Goal: Task Accomplishment & Management: Complete application form

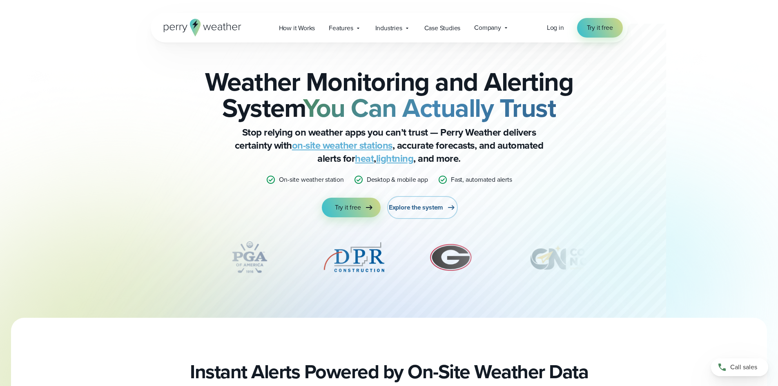
click at [422, 207] on span "Explore the system" at bounding box center [416, 208] width 54 height 10
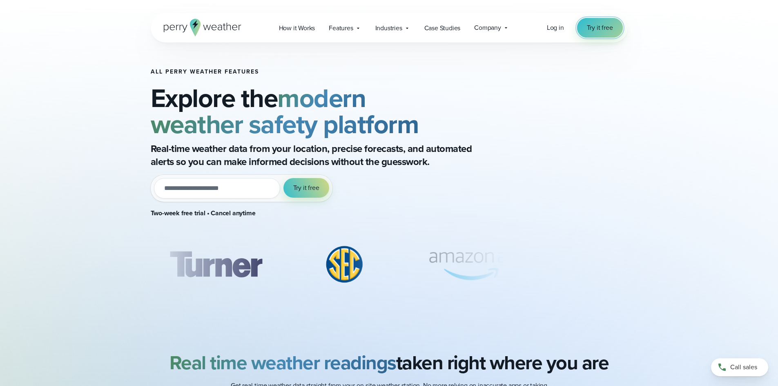
click at [605, 26] on span "Try it free" at bounding box center [600, 28] width 26 height 10
